Goal: Information Seeking & Learning: Learn about a topic

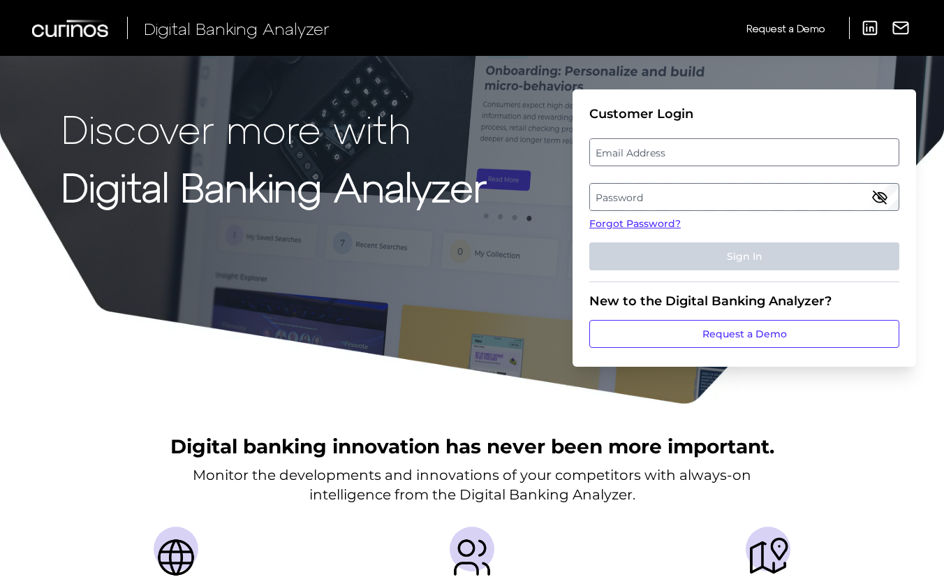
click at [645, 151] on label "Email Address" at bounding box center [744, 152] width 308 height 25
click at [645, 151] on input "email" at bounding box center [744, 152] width 310 height 28
click at [650, 151] on input "Email Address" at bounding box center [744, 152] width 310 height 28
type input "[EMAIL_ADDRESS][DOMAIN_NAME]"
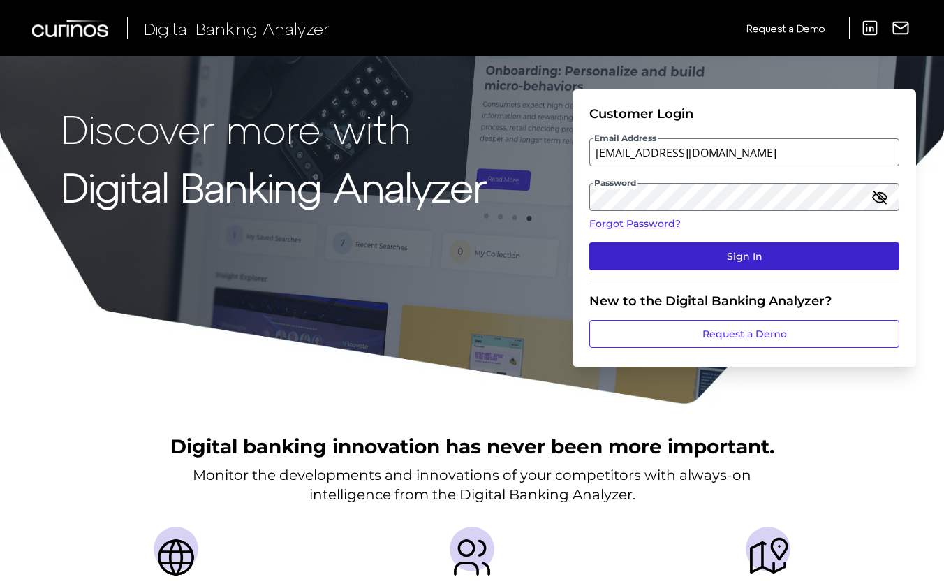
click at [758, 252] on button "Sign In" at bounding box center [744, 256] width 310 height 28
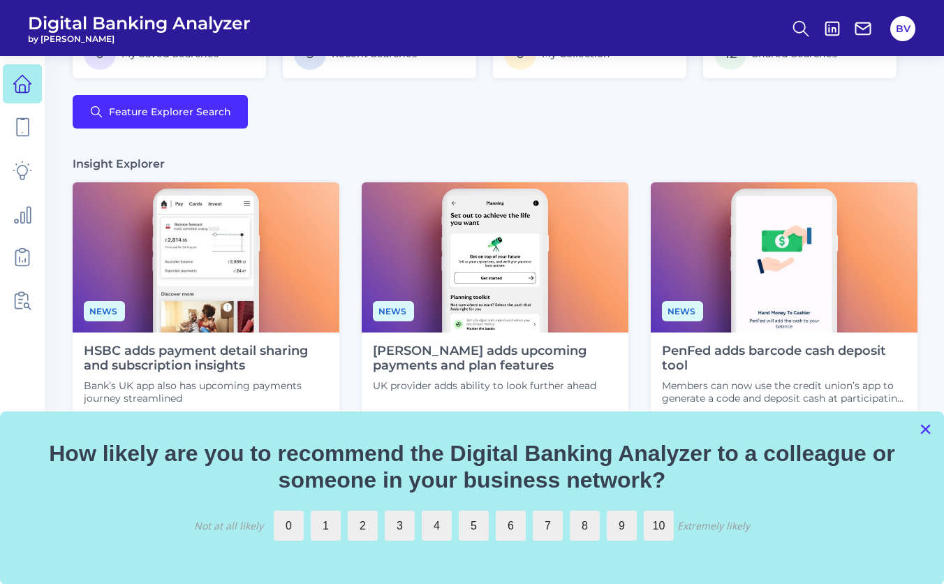
scroll to position [313, 0]
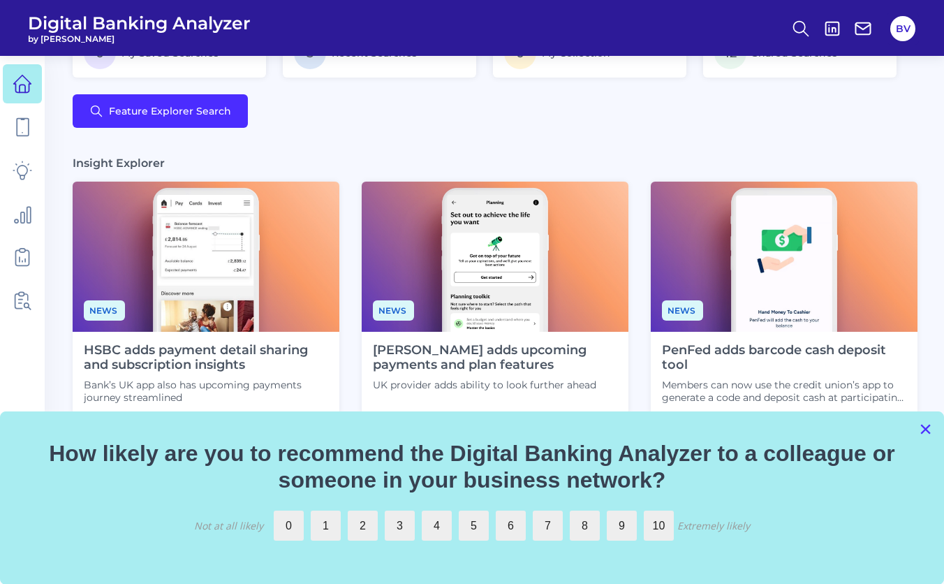
click at [923, 430] on button "×" at bounding box center [925, 428] width 13 height 22
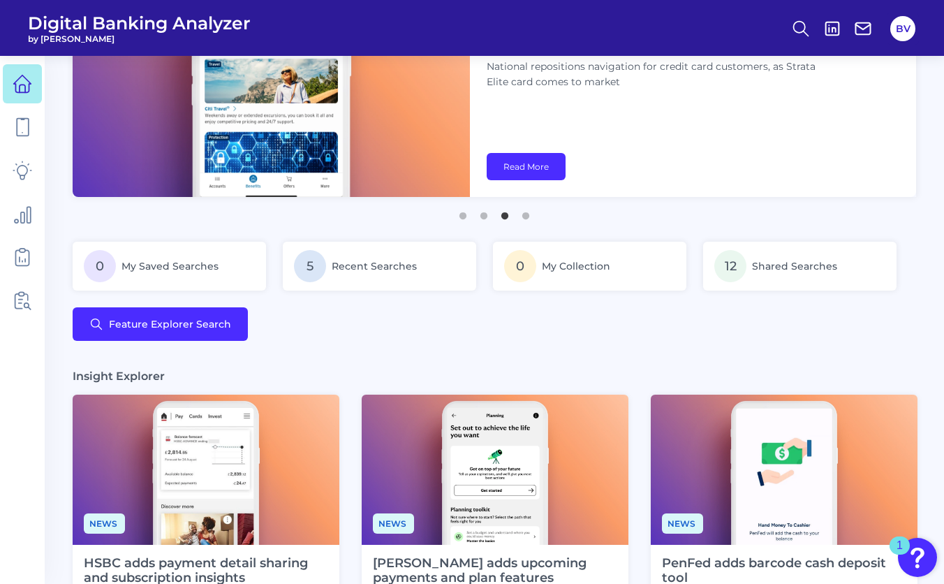
scroll to position [0, 0]
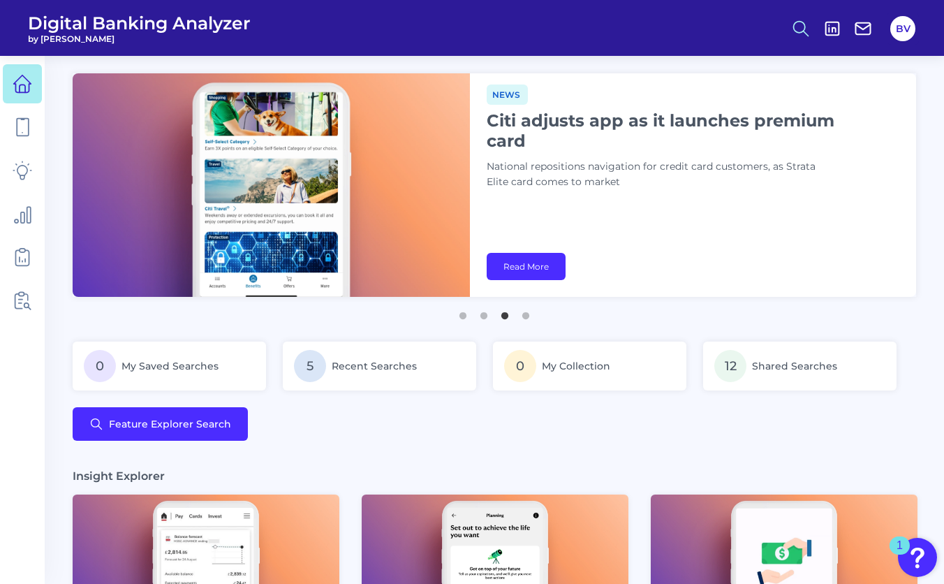
click at [803, 33] on icon at bounding box center [801, 29] width 20 height 20
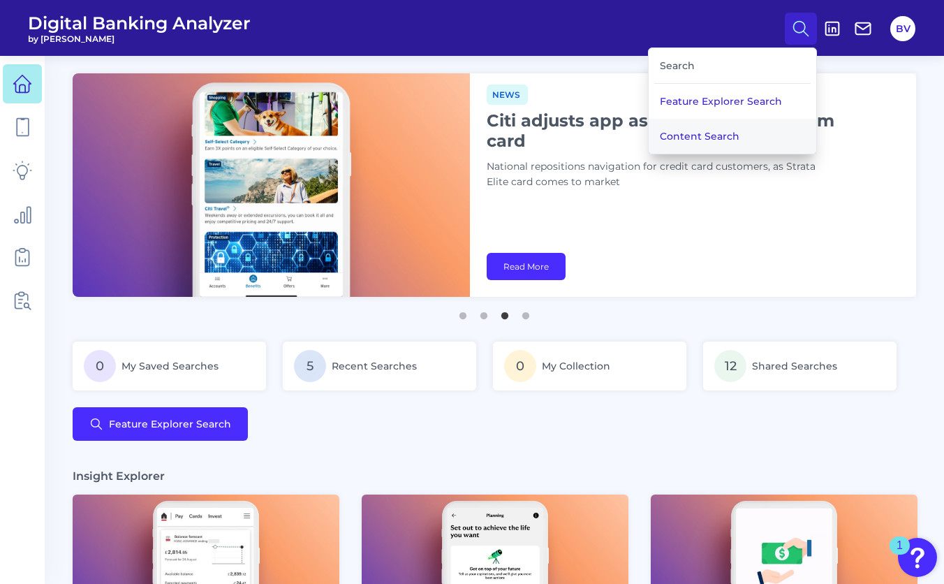
click at [727, 133] on button "Content Search" at bounding box center [732, 136] width 168 height 35
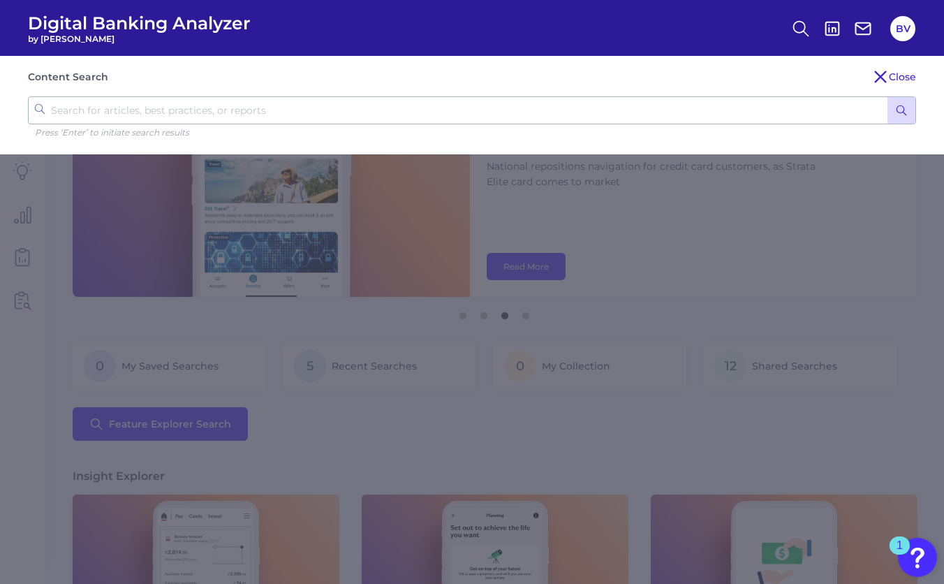
click at [507, 112] on input "text" at bounding box center [472, 110] width 888 height 28
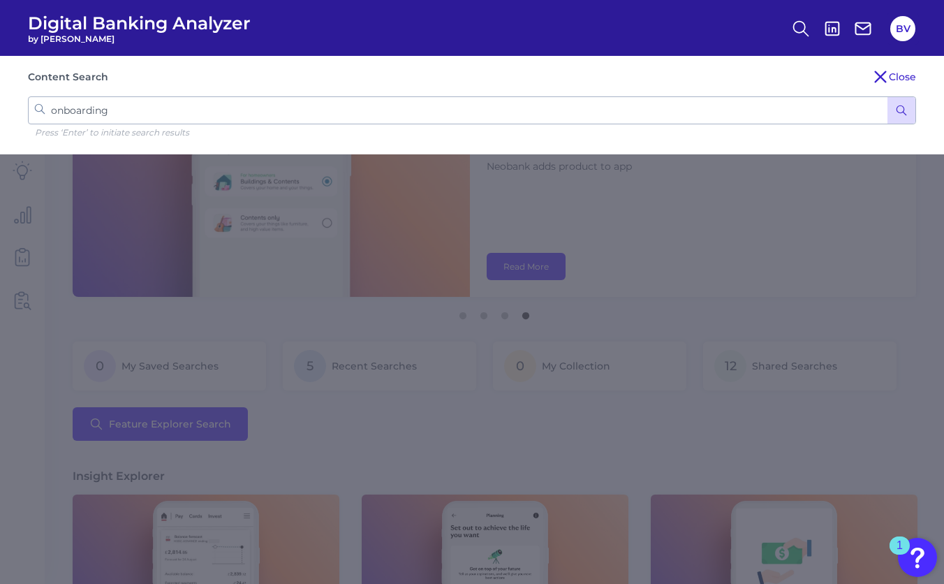
type input "onboarding"
click at [887, 97] on button "submit" at bounding box center [901, 110] width 28 height 27
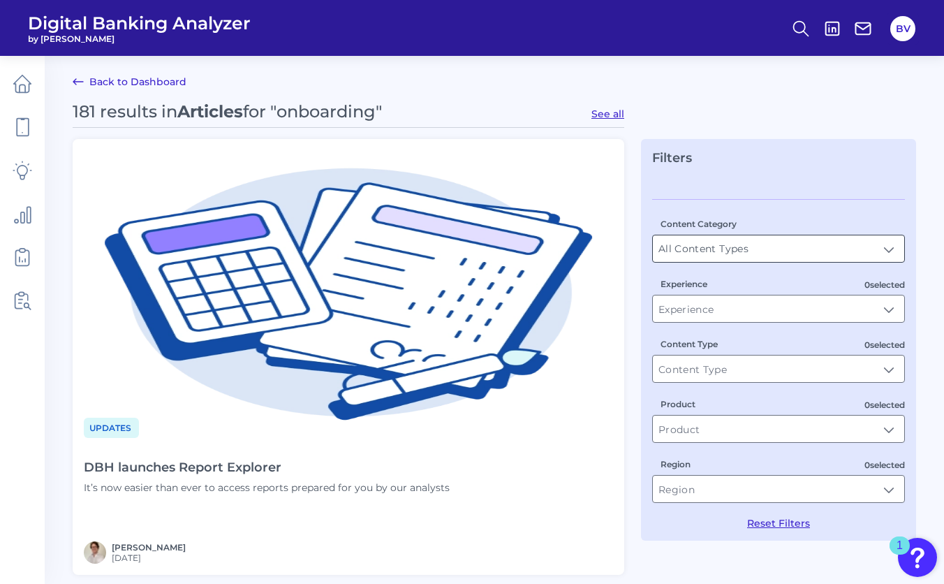
click at [765, 257] on input "All Content Types" at bounding box center [778, 248] width 251 height 27
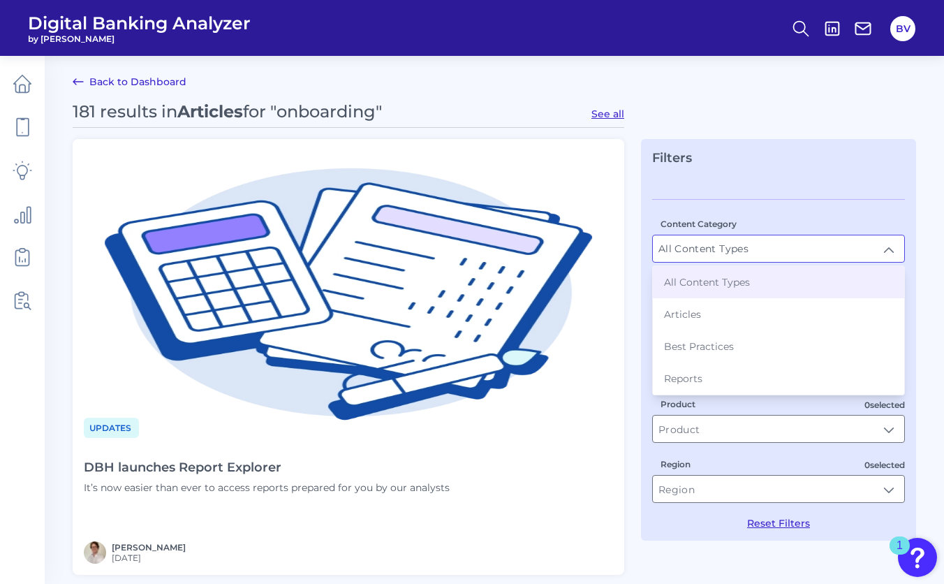
click at [765, 256] on input "All Content Types" at bounding box center [778, 248] width 251 height 27
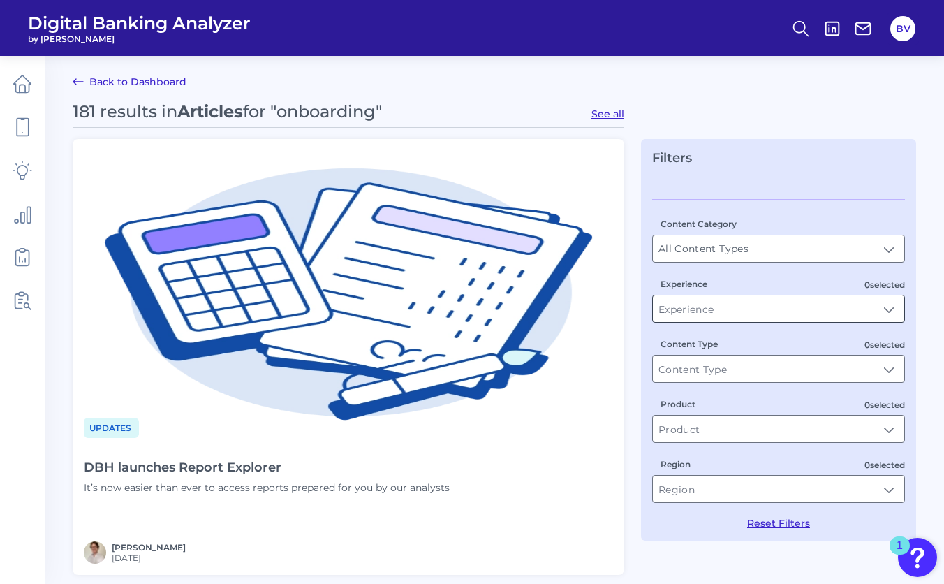
click at [760, 311] on input "Experience" at bounding box center [778, 308] width 251 height 27
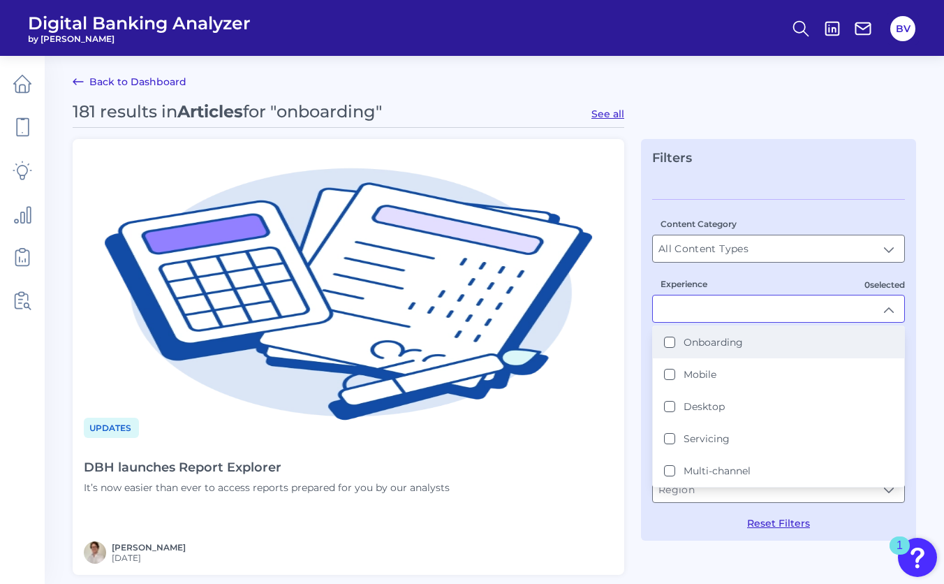
click at [667, 343] on button "Onboarding" at bounding box center [669, 341] width 11 height 11
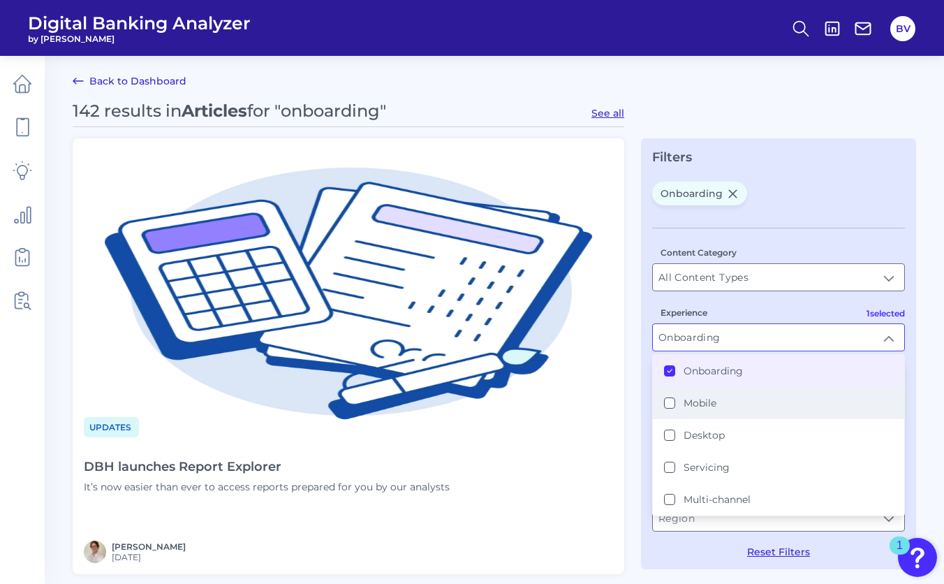
click at [672, 402] on button "Mobile" at bounding box center [669, 402] width 11 height 11
type input "Onboarding, Mobile"
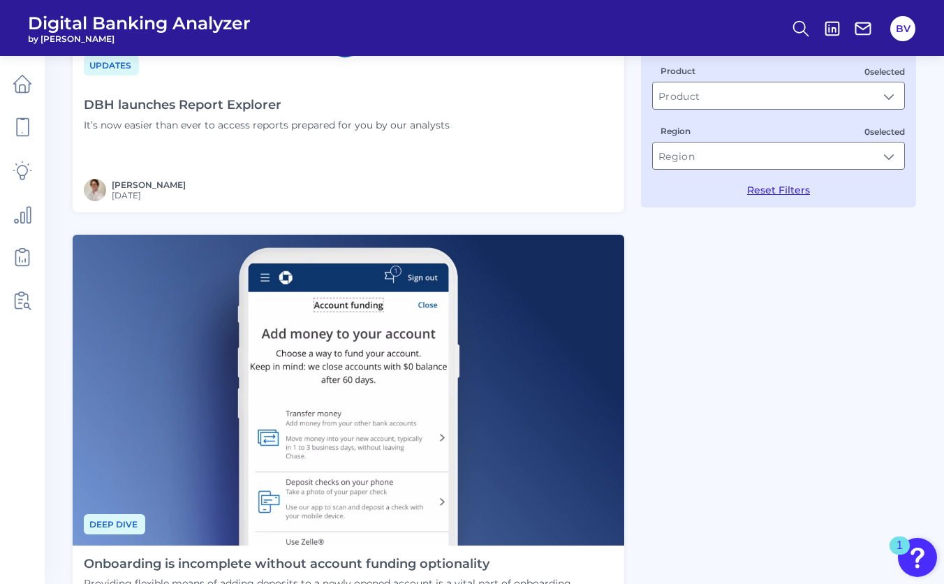
scroll to position [392, 0]
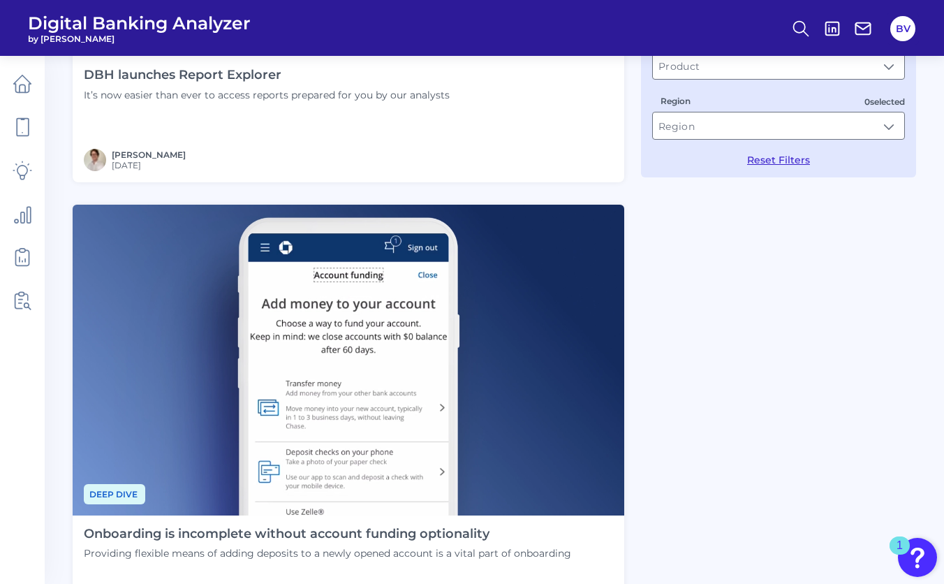
click at [120, 494] on span "Deep dive" at bounding box center [114, 494] width 61 height 20
type input "Deep dive"
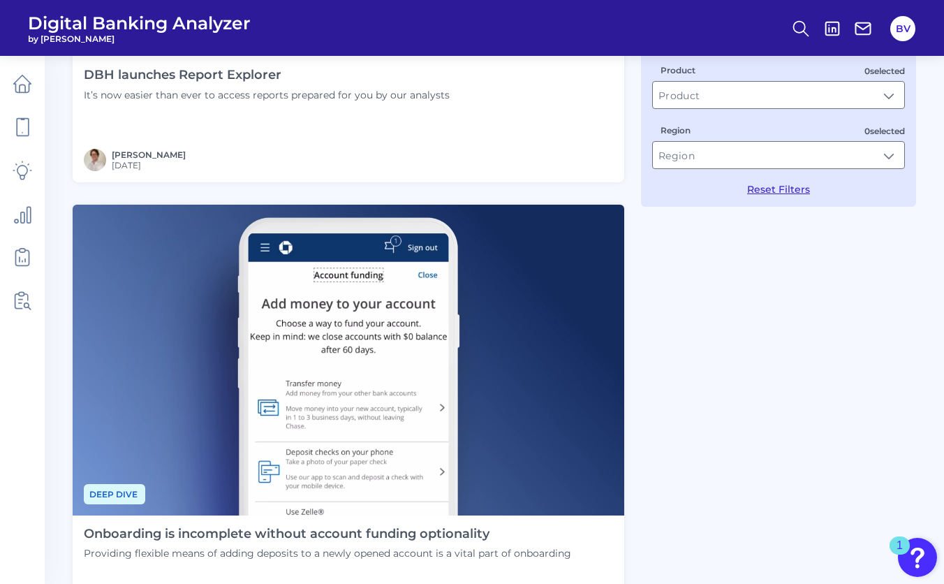
scroll to position [0, 0]
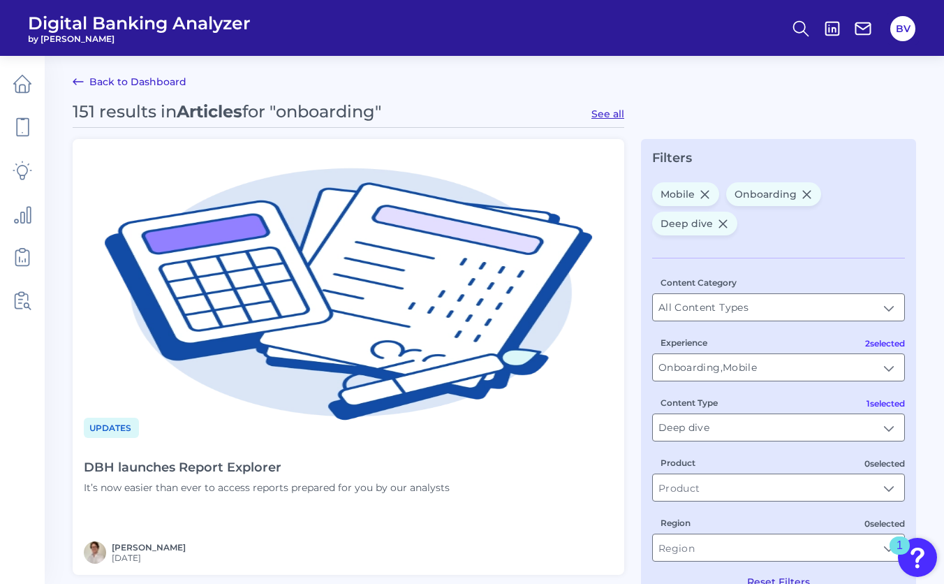
type input "Mobile, Onboarding"
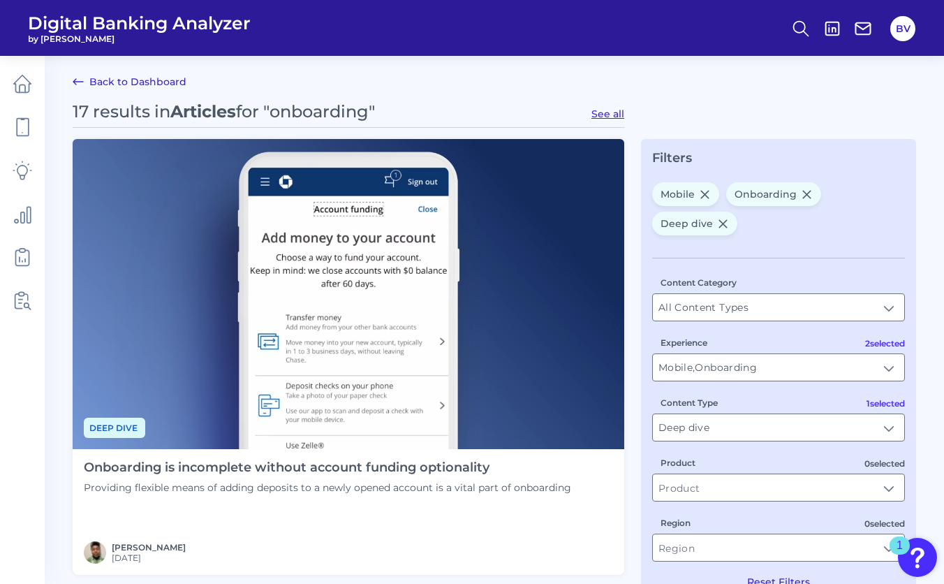
click at [120, 424] on span "Deep dive" at bounding box center [114, 427] width 61 height 20
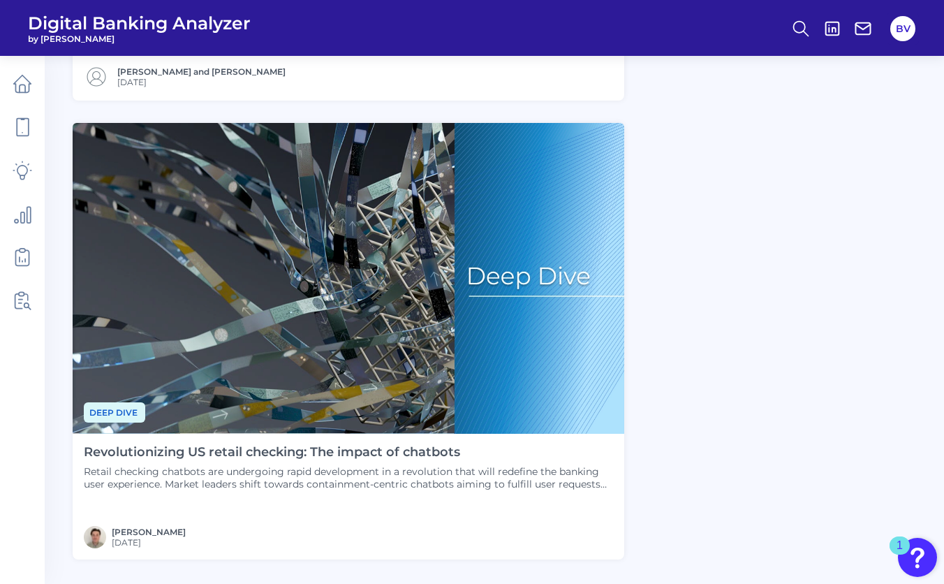
scroll to position [1392, 0]
